Goal: Navigation & Orientation: Understand site structure

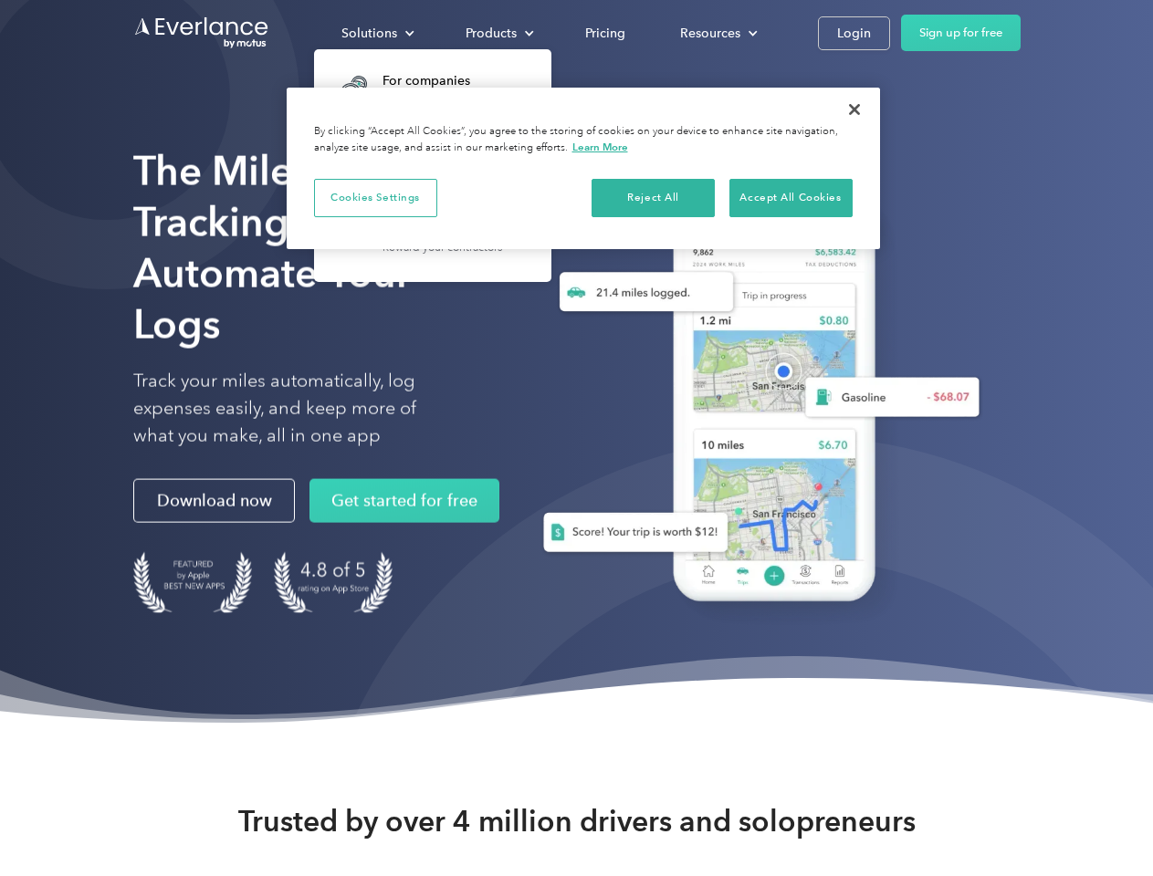
click at [377, 33] on div "Solutions" at bounding box center [369, 33] width 56 height 23
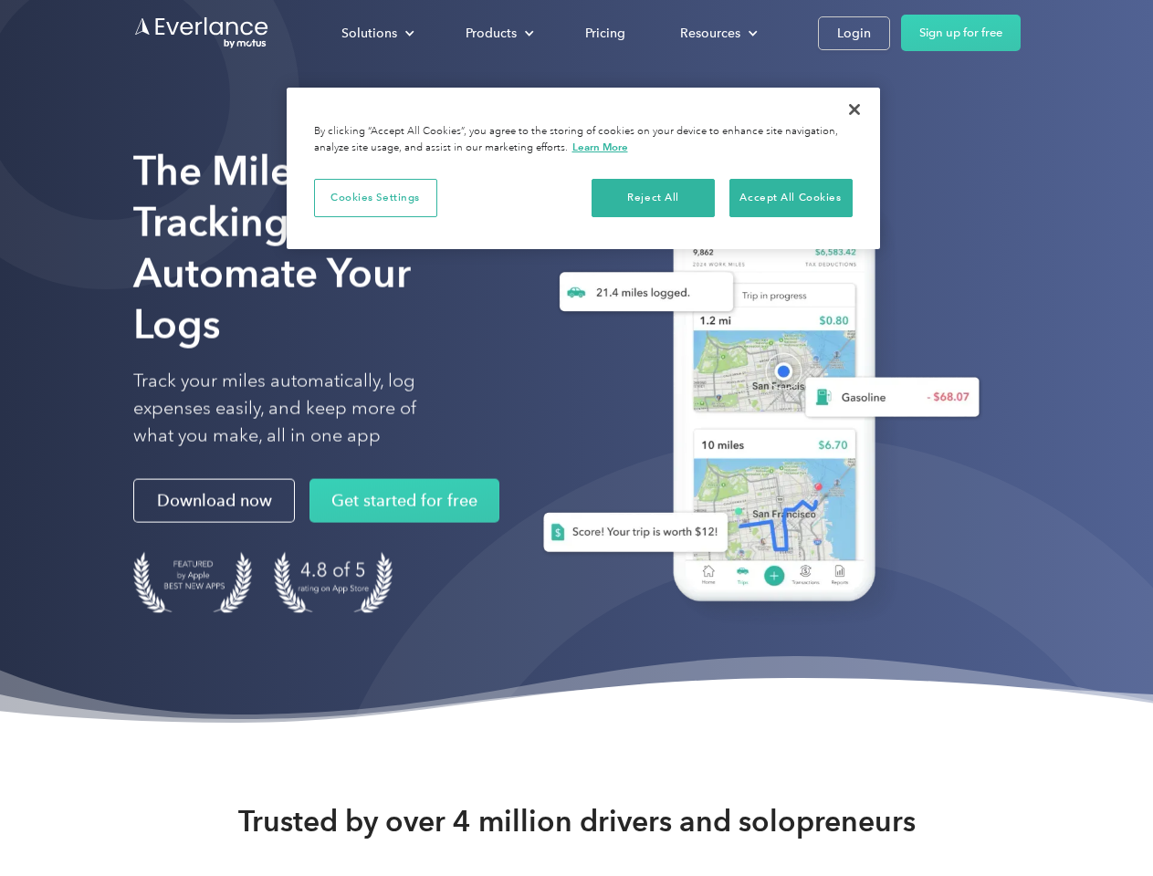
click at [498, 33] on div "Products" at bounding box center [491, 33] width 51 height 23
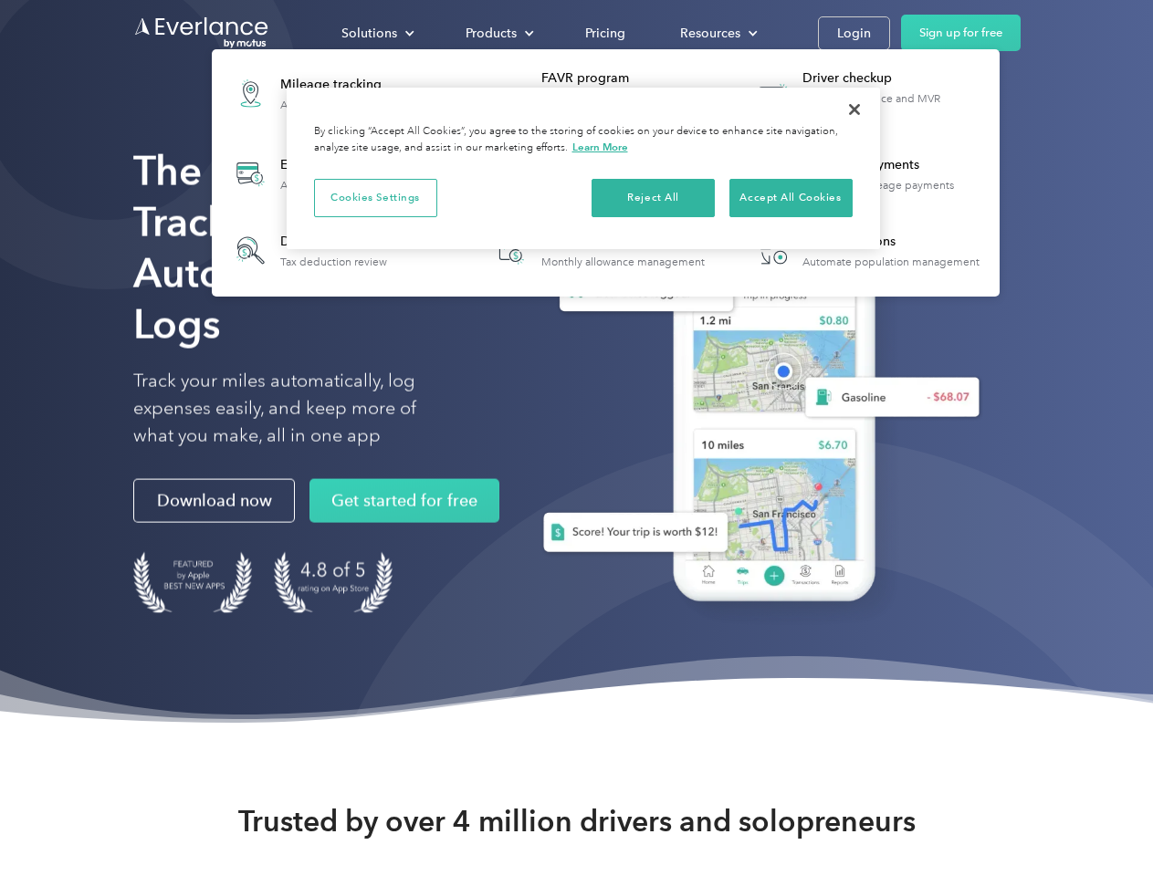
click at [717, 33] on div "Resources" at bounding box center [710, 33] width 60 height 23
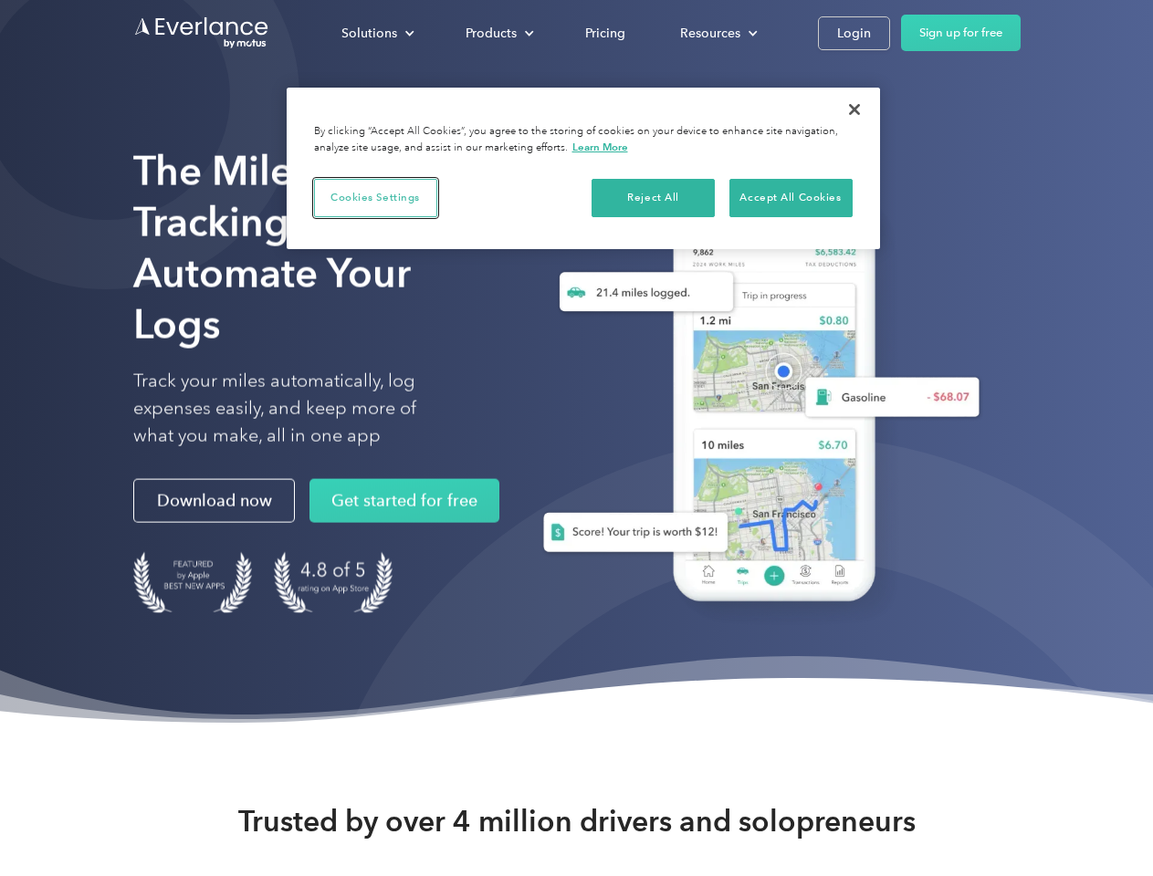
click at [375, 197] on button "Cookies Settings" at bounding box center [375, 198] width 123 height 38
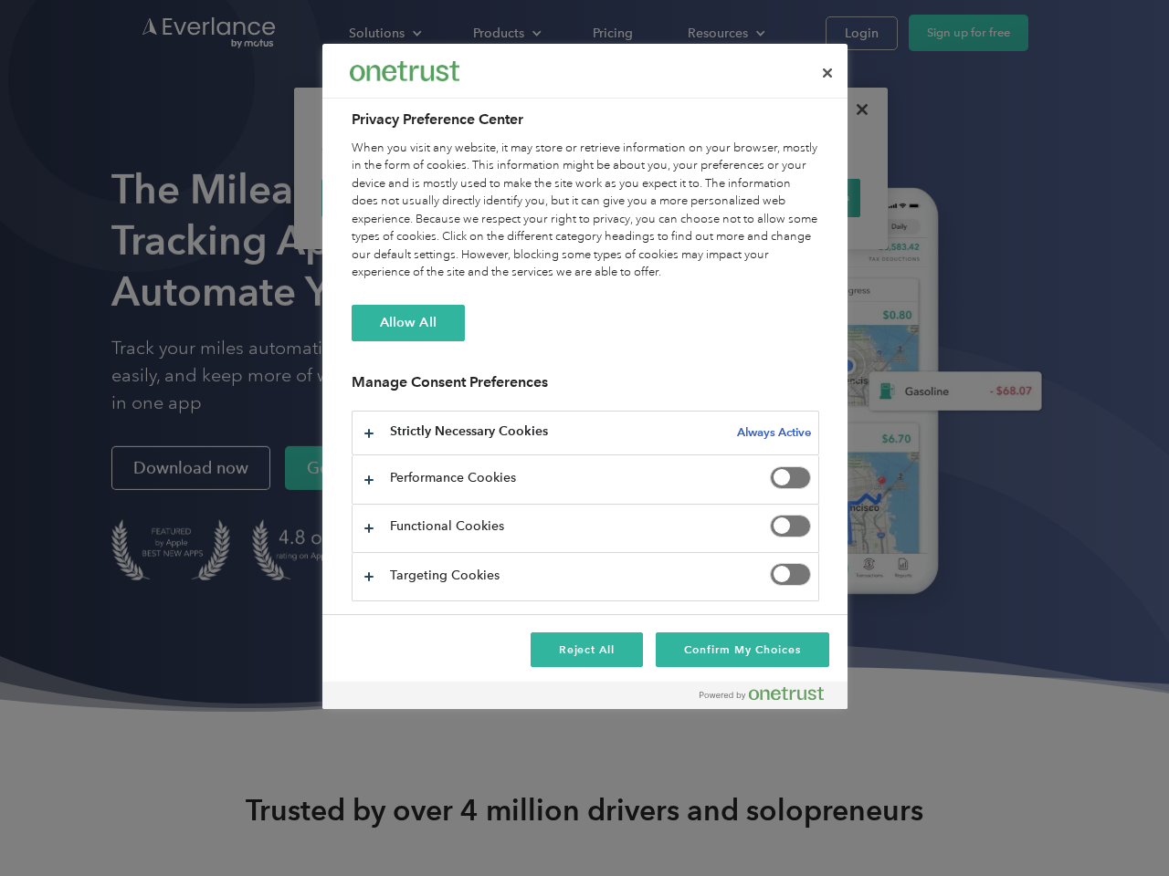
click at [654, 197] on div "When you visit any website, it may store or retrieve information on your browse…" at bounding box center [585, 211] width 467 height 142
click at [791, 197] on div "When you visit any website, it may store or retrieve information on your browse…" at bounding box center [585, 211] width 467 height 142
click at [855, 110] on div at bounding box center [584, 438] width 1169 height 876
